Goal: Navigation & Orientation: Find specific page/section

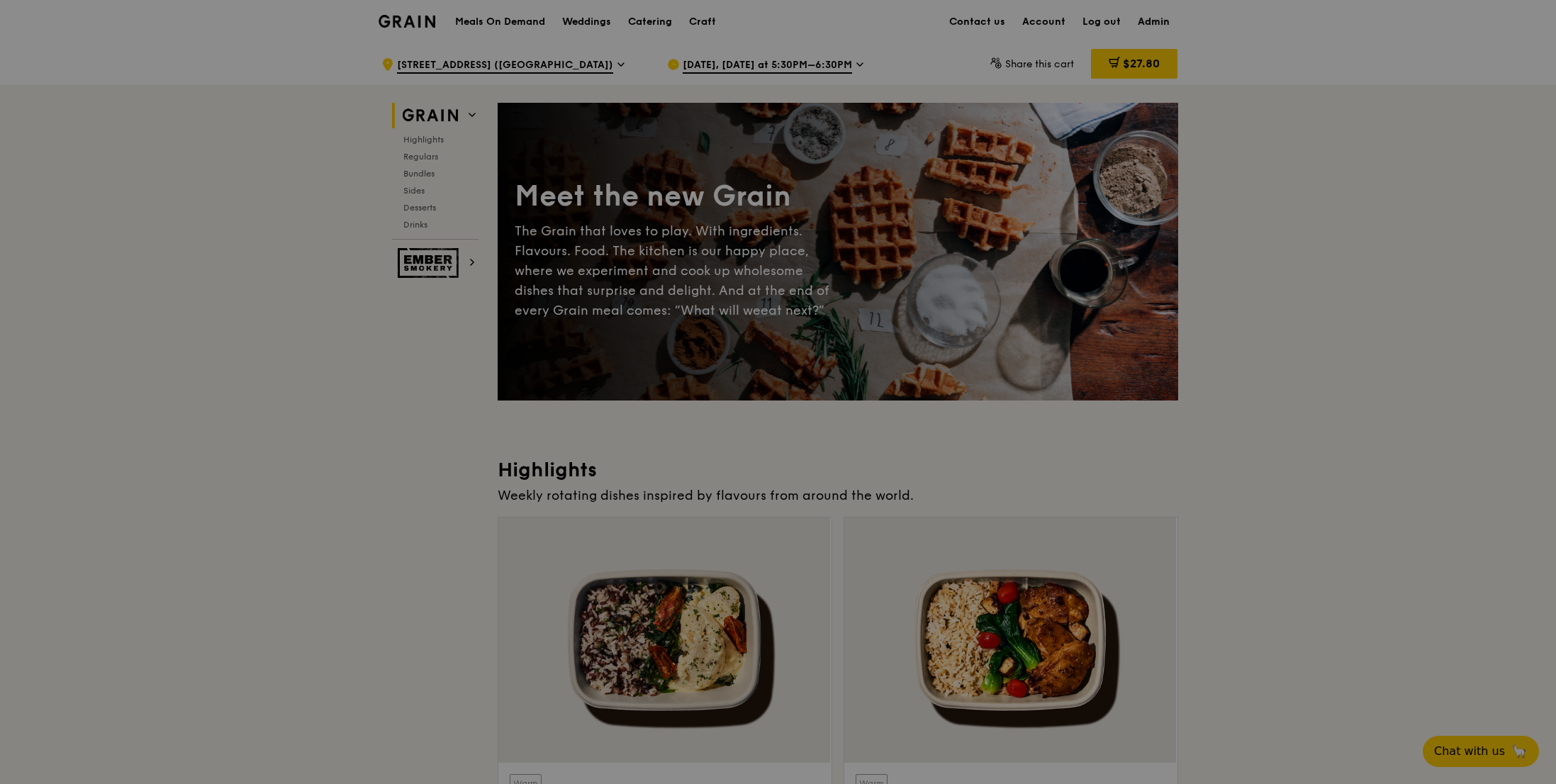
click at [1158, 25] on link "Admin" at bounding box center [1154, 22] width 49 height 43
select select "100"
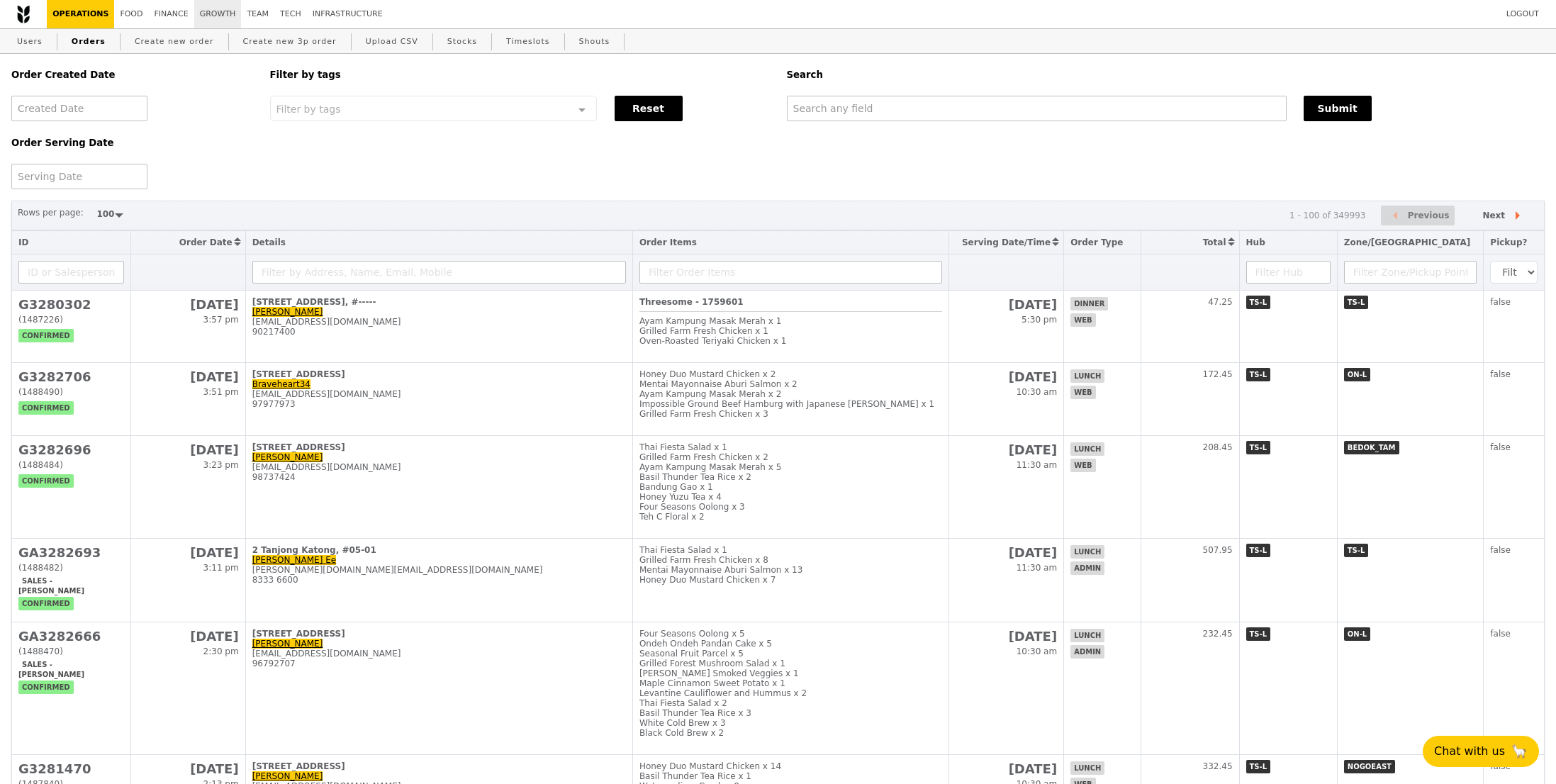
click at [225, 10] on link "Growth" at bounding box center [217, 14] width 47 height 28
